Goal: Task Accomplishment & Management: Complete application form

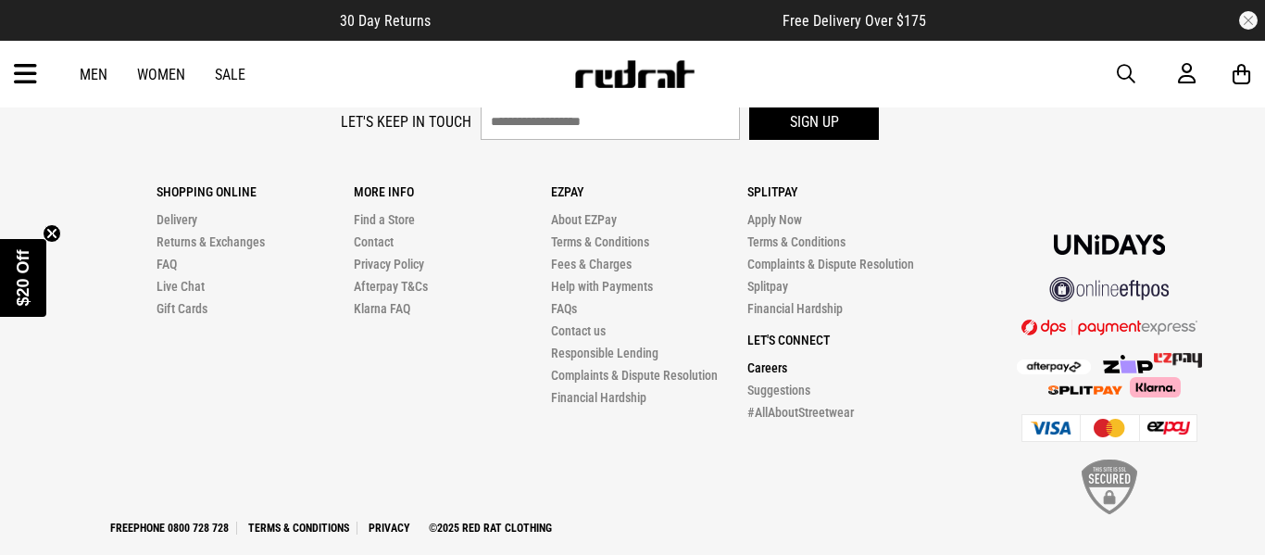
click at [764, 360] on link "Careers" at bounding box center [767, 367] width 40 height 15
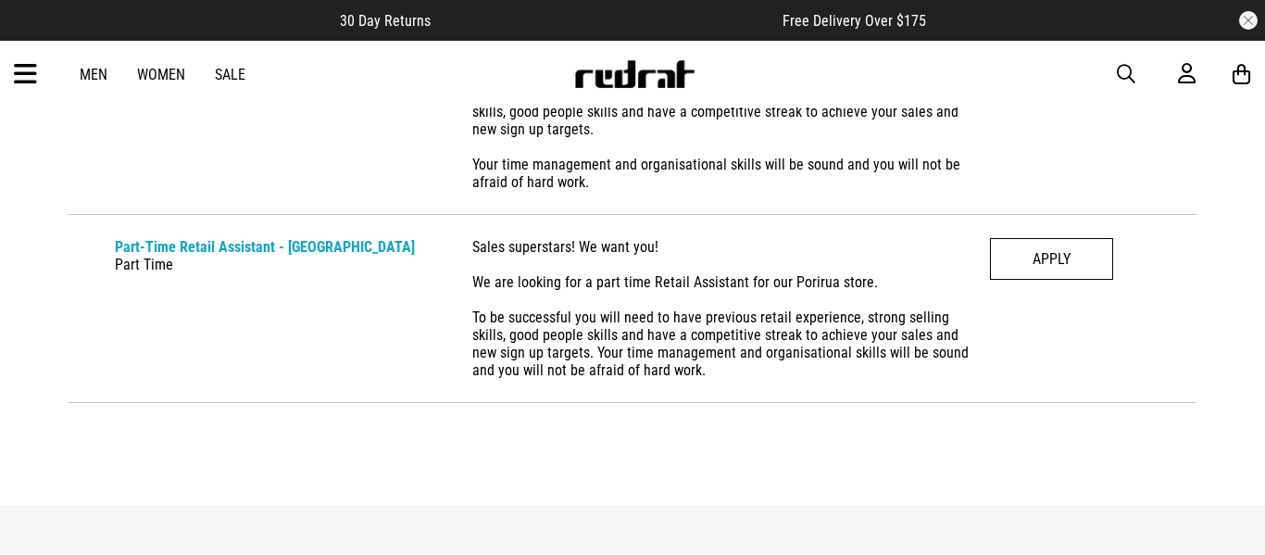
click at [1060, 256] on link "APPLY" at bounding box center [1051, 259] width 123 height 42
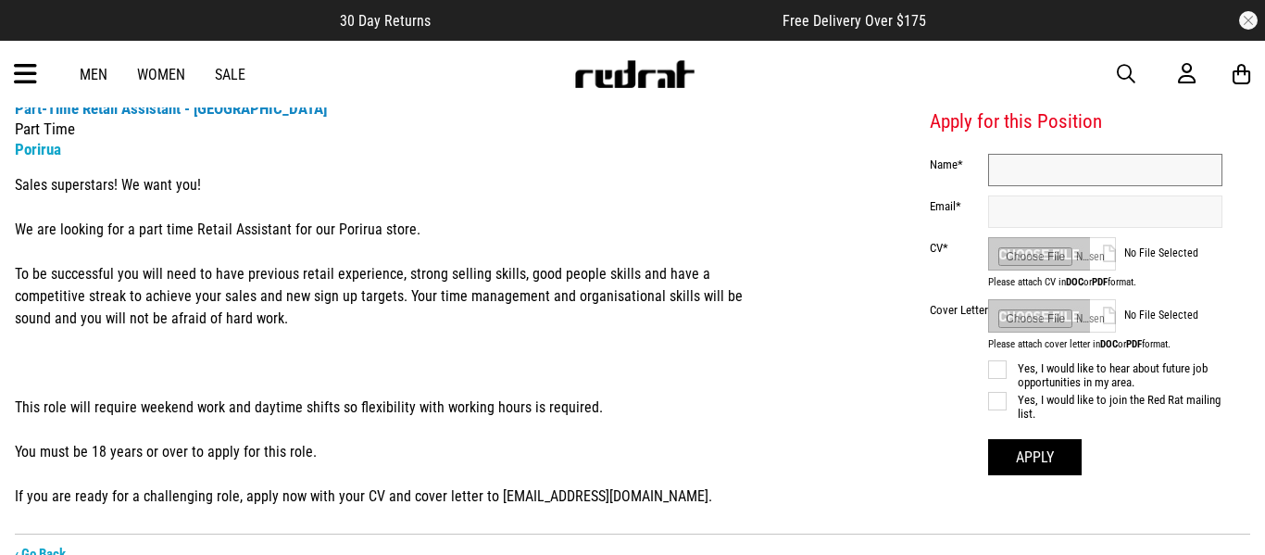
click at [1083, 157] on input "text" at bounding box center [1105, 170] width 234 height 32
type input "**********"
click at [1097, 211] on input "text" at bounding box center [1105, 211] width 234 height 32
type input "**********"
click at [1060, 249] on input "file" at bounding box center [1052, 253] width 128 height 33
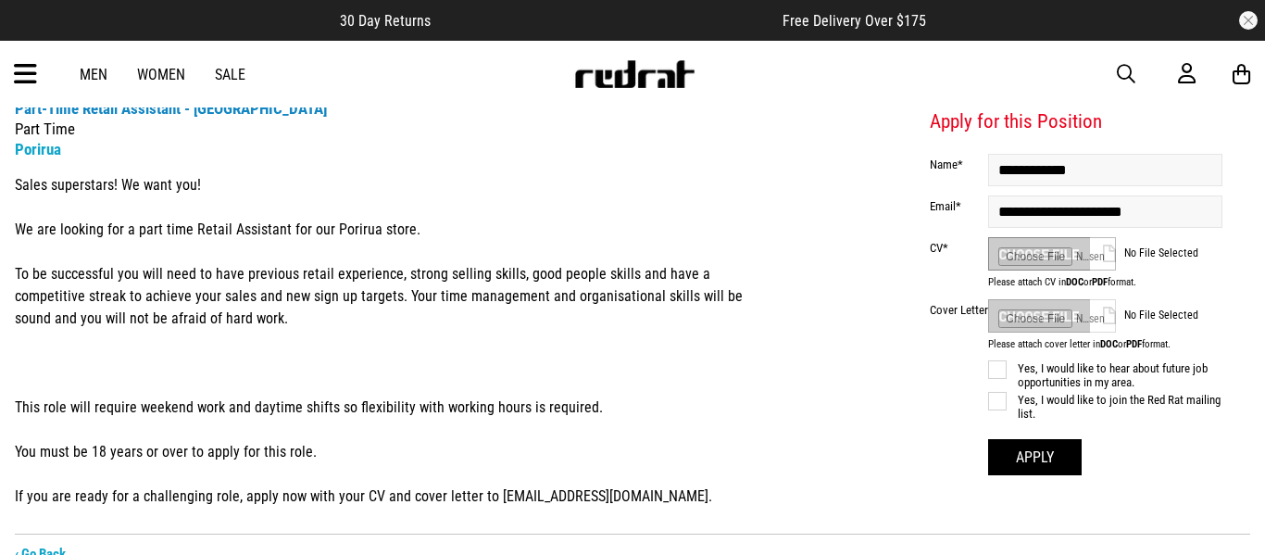
type input "**********"
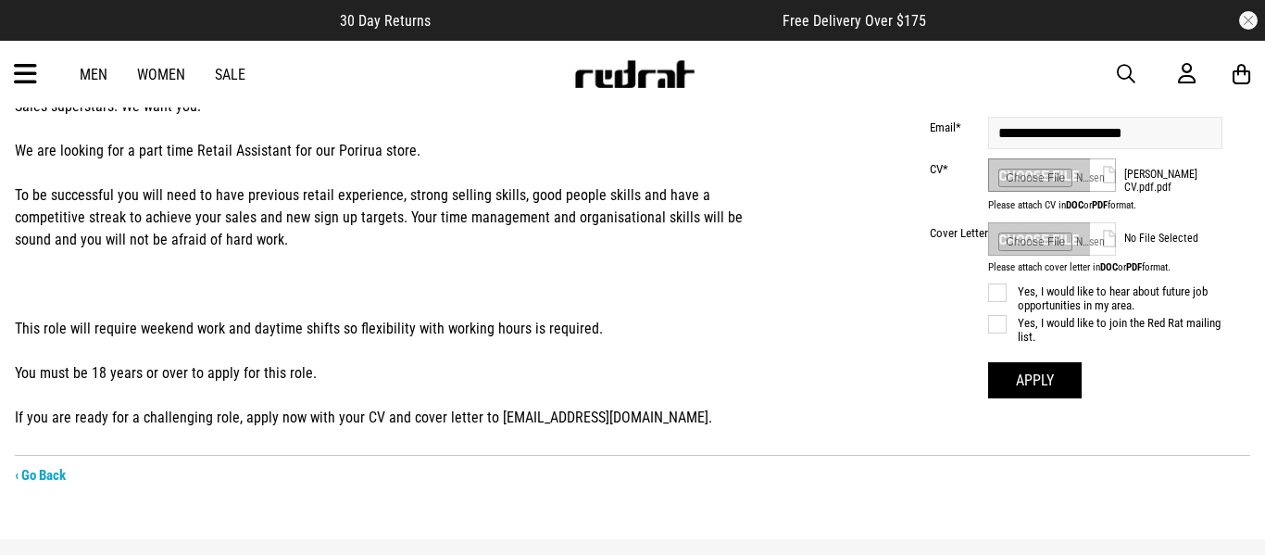
scroll to position [210, 0]
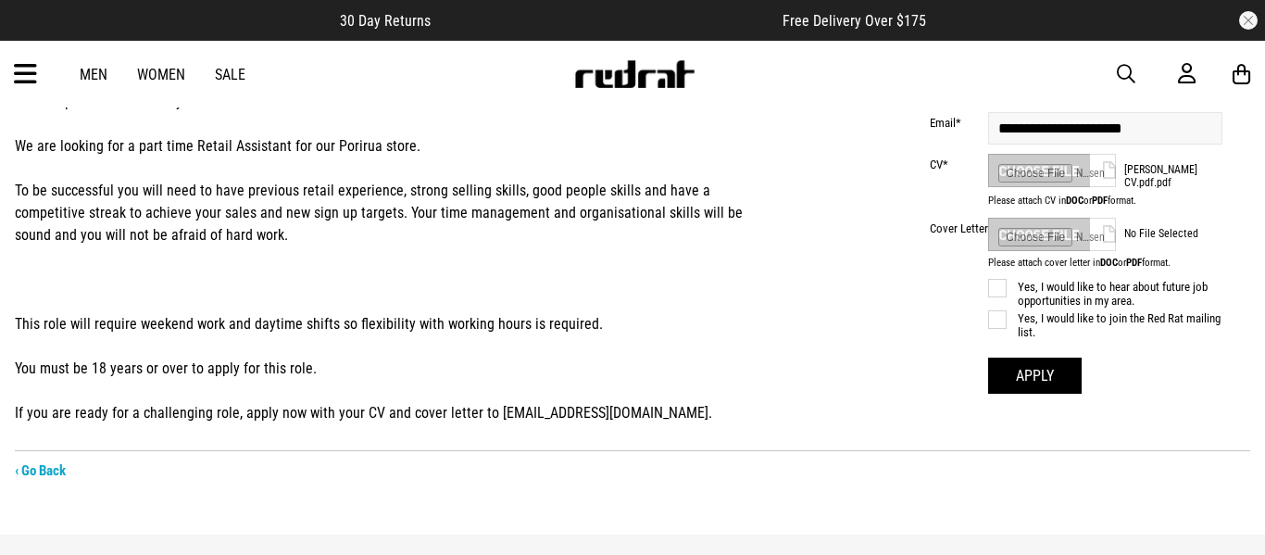
click at [1007, 283] on label "Yes, I would like to hear about future job opportunities in my area." at bounding box center [1105, 294] width 234 height 28
click at [1002, 311] on label "Yes, I would like to join the Red Rat mailing list." at bounding box center [1105, 325] width 234 height 28
click at [1001, 316] on label "Yes, I would like to join the Red Rat mailing list." at bounding box center [1105, 325] width 234 height 28
click at [1013, 365] on button "Apply" at bounding box center [1035, 375] width 94 height 36
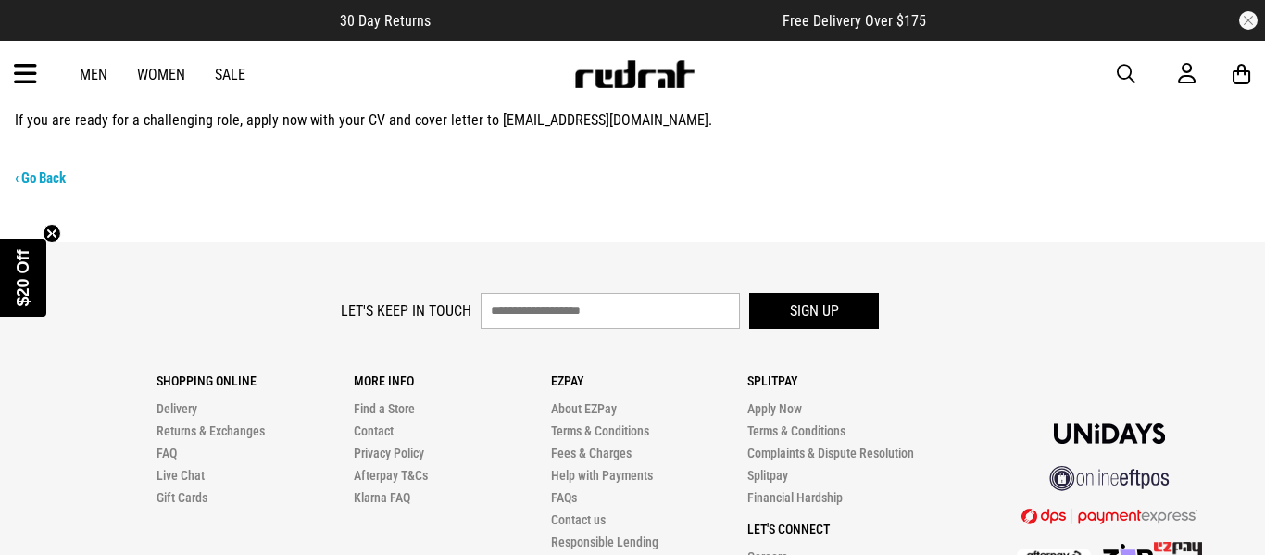
scroll to position [558, 0]
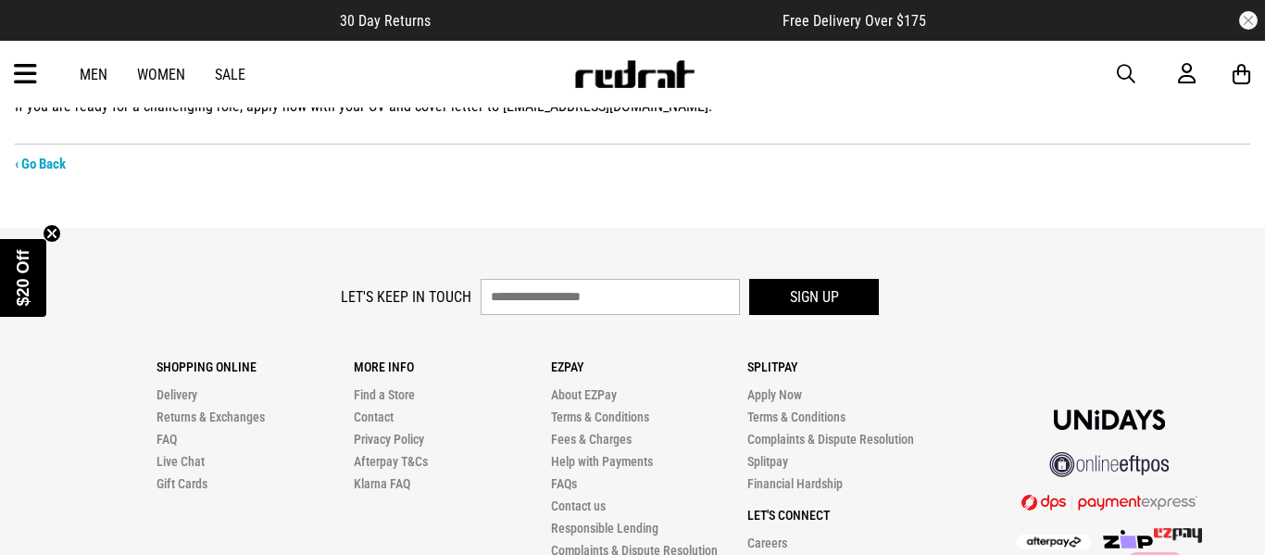
click at [51, 226] on circle "Close teaser" at bounding box center [53, 233] width 18 height 18
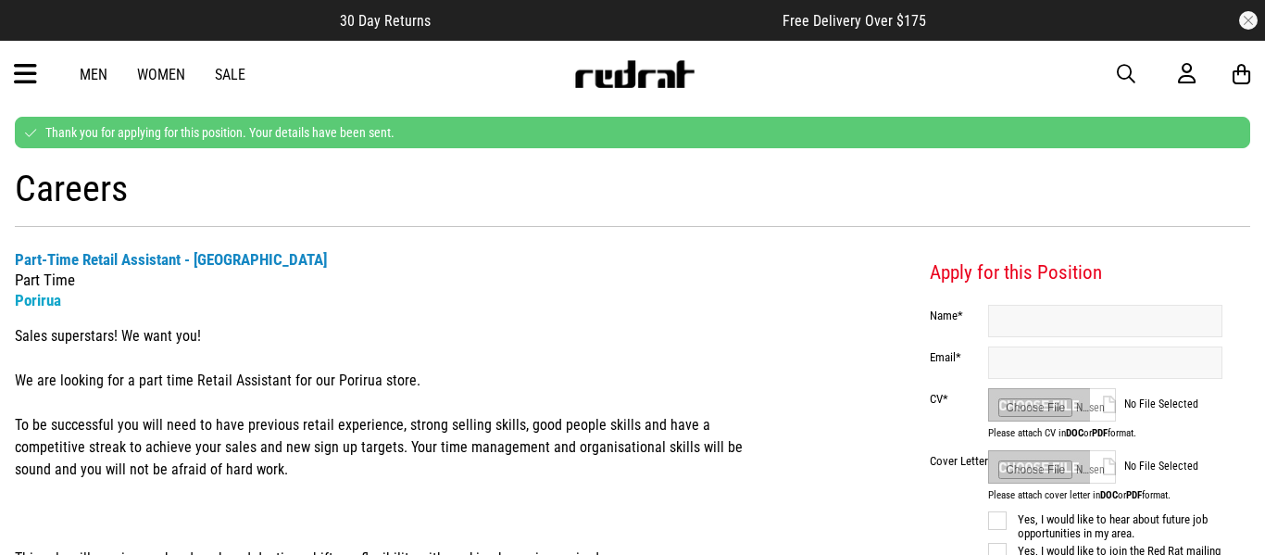
scroll to position [0, 0]
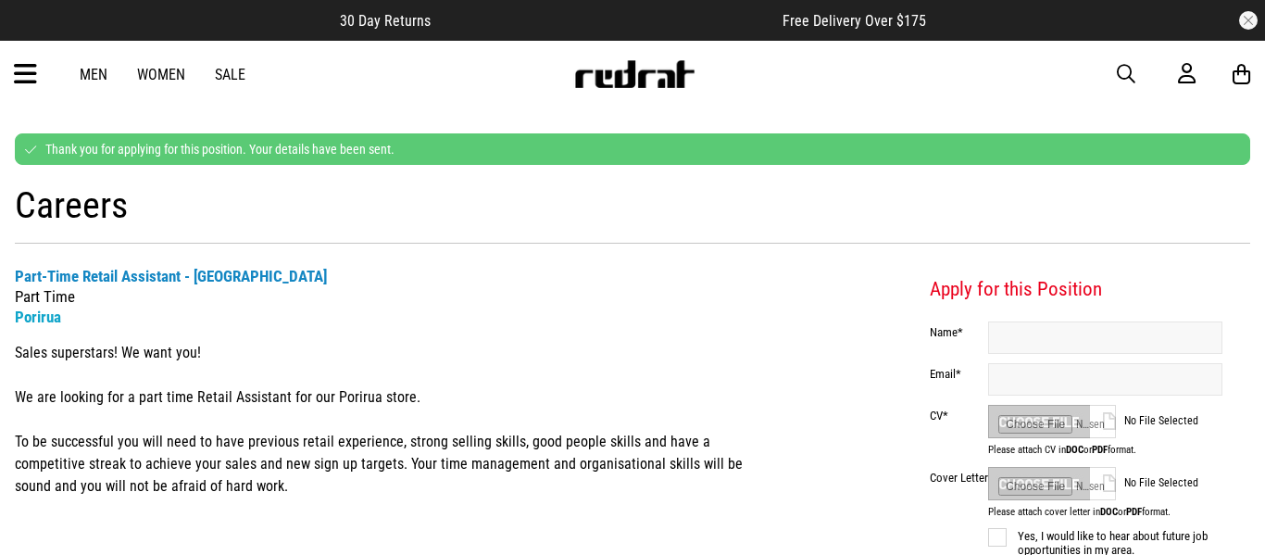
click at [181, 152] on div "Thank you for applying for this position. Your details have been sent." at bounding box center [632, 148] width 1235 height 31
click at [319, 154] on div "Thank you for applying for this position. Your details have been sent." at bounding box center [632, 148] width 1235 height 31
click at [31, 147] on div "Thank you for applying for this position. Your details have been sent." at bounding box center [632, 148] width 1235 height 31
